Goal: Communication & Community: Answer question/provide support

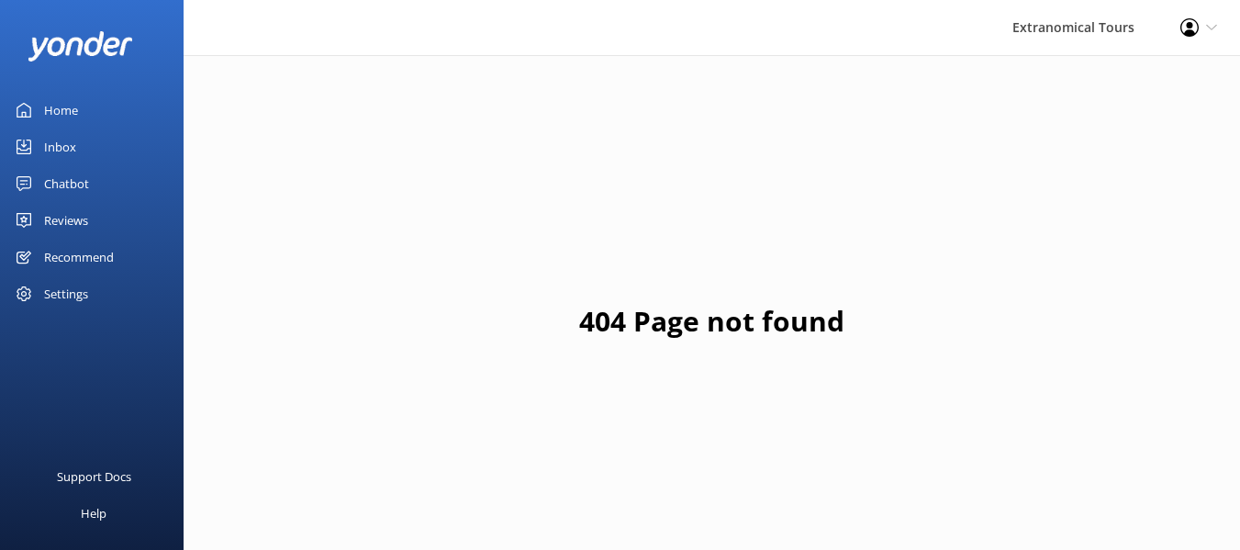
click at [71, 142] on div "Inbox" at bounding box center [60, 147] width 32 height 37
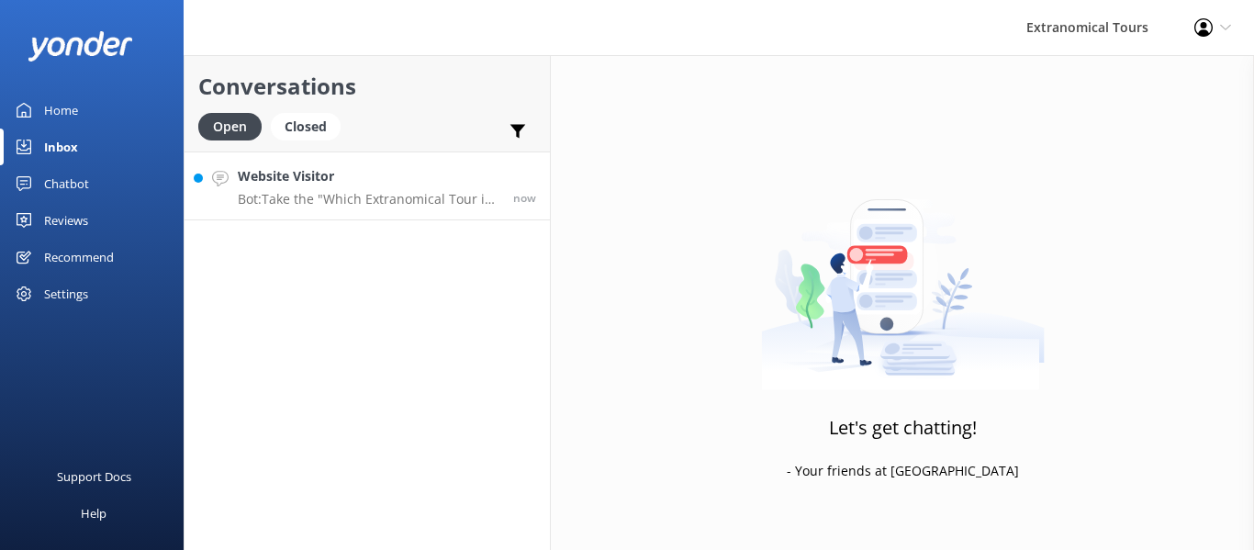
click at [399, 187] on div "Website Visitor Bot: Take the "Which Extranomical Tour is Right for Me?" quiz […" at bounding box center [369, 185] width 262 height 39
